Goal: Task Accomplishment & Management: Use online tool/utility

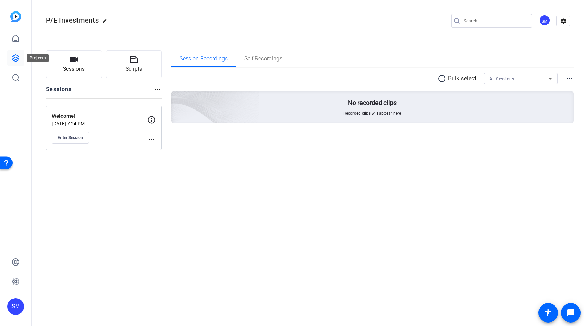
click at [15, 54] on icon at bounding box center [15, 58] width 8 height 8
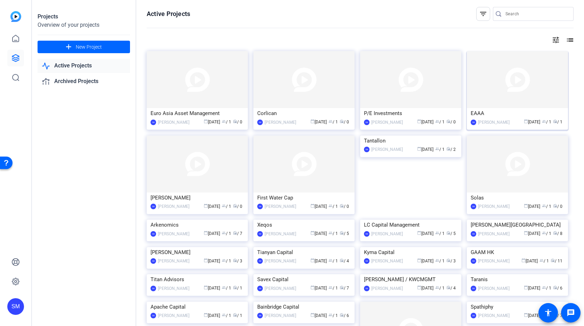
click at [516, 72] on img at bounding box center [517, 79] width 101 height 57
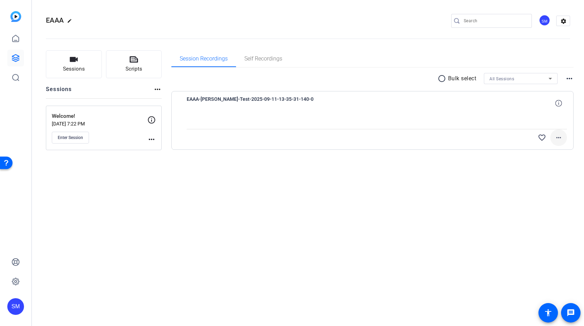
click at [559, 137] on mat-icon "more_horiz" at bounding box center [559, 138] width 8 height 8
click at [540, 151] on span "Upload" at bounding box center [548, 152] width 28 height 8
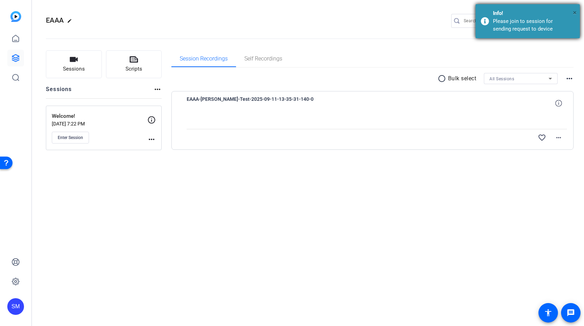
click at [574, 11] on span "×" at bounding box center [575, 12] width 4 height 8
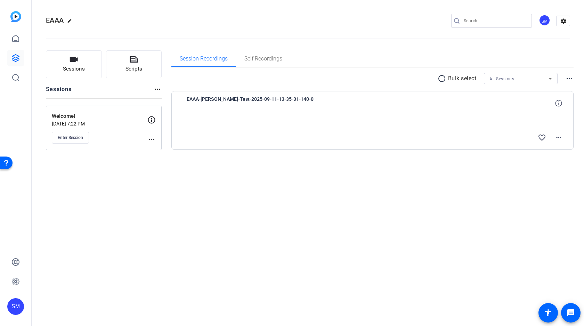
click at [324, 189] on div "EAAA edit SM settings Sessions Scripts Sessions more_horiz Welcome! [DATE] 7:22…" at bounding box center [308, 163] width 552 height 326
